Goal: Task Accomplishment & Management: Manage account settings

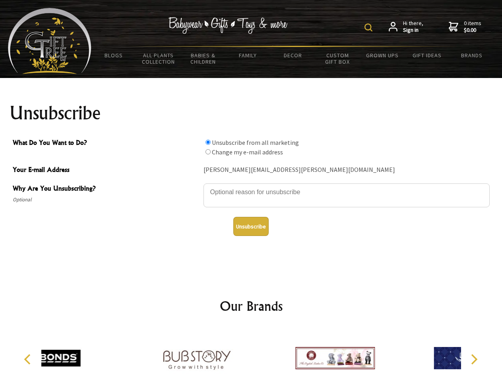
click at [370, 27] on img at bounding box center [369, 27] width 8 height 8
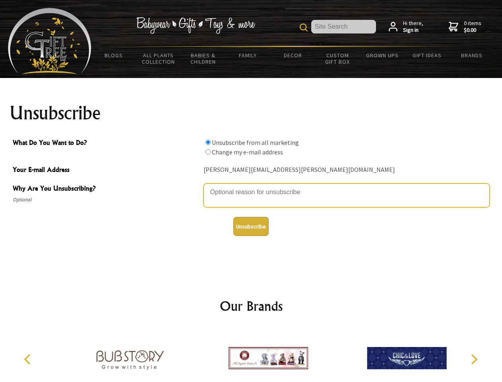
click at [251, 186] on textarea "Why Are You Unsubscribing?" at bounding box center [347, 195] width 286 height 24
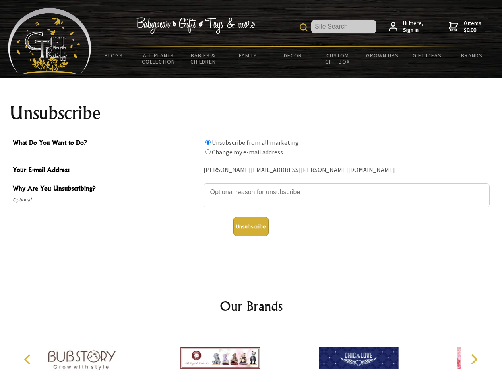
click at [208, 142] on input "What Do You Want to Do?" at bounding box center [208, 142] width 5 height 5
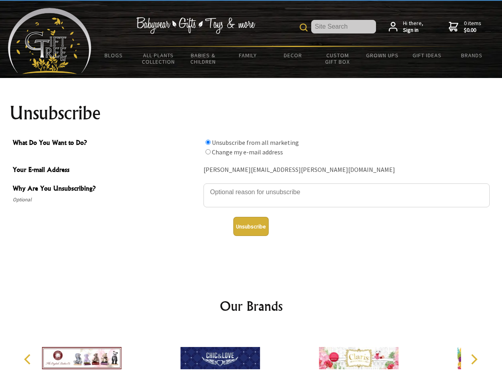
click at [208, 152] on input "What Do You Want to Do?" at bounding box center [208, 151] width 5 height 5
radio input "true"
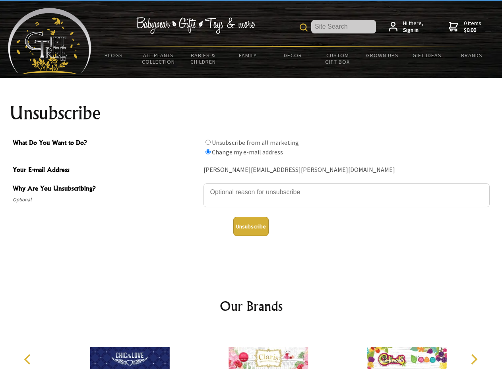
click at [251, 226] on button "Unsubscribe" at bounding box center [250, 226] width 35 height 19
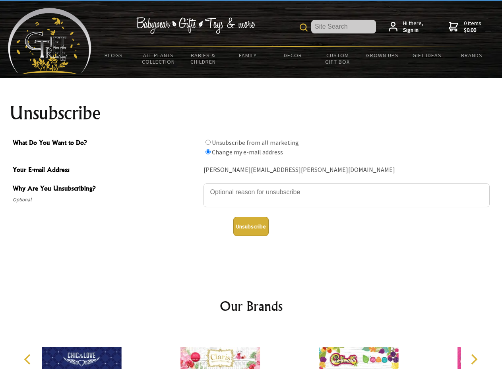
click at [251, 355] on img at bounding box center [221, 358] width 80 height 60
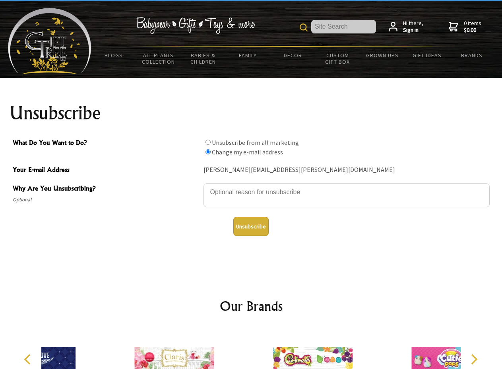
click at [29, 359] on icon "Previous" at bounding box center [28, 359] width 10 height 10
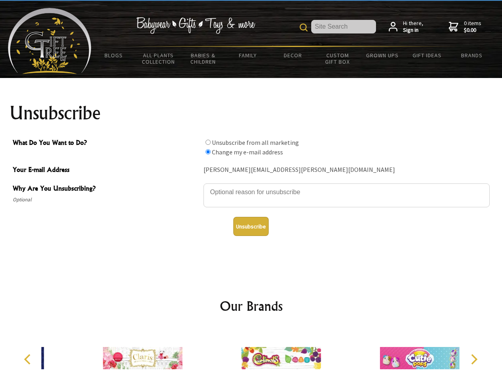
click at [474, 359] on icon "Next" at bounding box center [473, 359] width 10 height 10
